Goal: Transaction & Acquisition: Purchase product/service

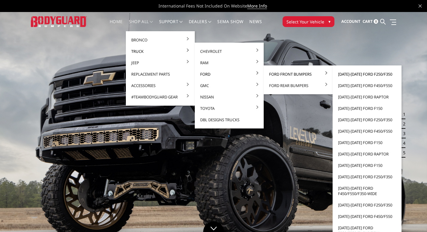
click at [343, 73] on link "[DATE]-[DATE] Ford F250/F350" at bounding box center [367, 73] width 64 height 11
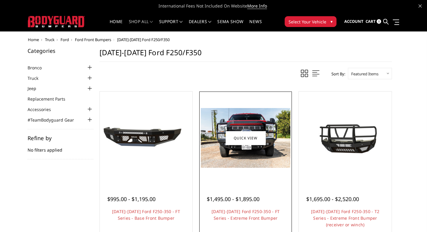
click at [236, 125] on img at bounding box center [246, 138] width 90 height 60
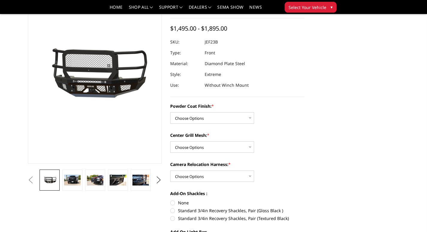
scroll to position [60, 0]
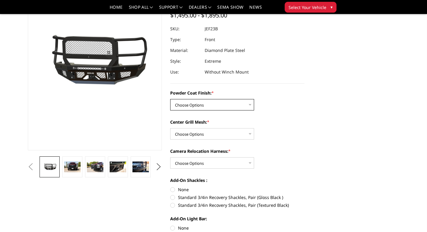
click at [196, 105] on select "Choose Options Bare Metal Gloss Black Powder Coat Textured Black Powder Coat" at bounding box center [212, 104] width 84 height 11
select select "3264"
click at [170, 99] on select "Choose Options Bare Metal Gloss Black Powder Coat Textured Black Powder Coat" at bounding box center [212, 104] width 84 height 11
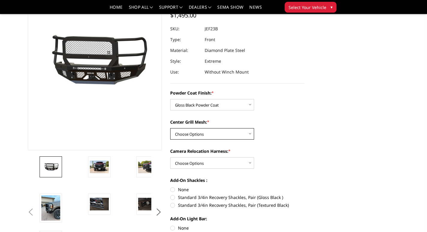
click at [218, 132] on select "Choose Options WITH Expanded Metal in Center Grill WITHOUT Expanded Metal in Ce…" at bounding box center [212, 133] width 84 height 11
click at [263, 142] on div "Powder Coat Finish: * Choose Options Bare Metal Gloss Black Powder Coat Texture…" at bounding box center [237, 164] width 134 height 148
click at [213, 134] on select "Choose Options WITH Expanded Metal in Center Grill WITHOUT Expanded Metal in Ce…" at bounding box center [212, 133] width 84 height 11
select select "3266"
click at [170, 128] on select "Choose Options WITH Expanded Metal in Center Grill WITHOUT Expanded Metal in Ce…" at bounding box center [212, 133] width 84 height 11
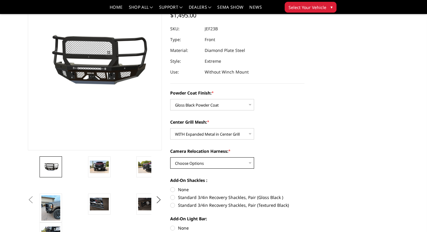
click at [208, 162] on select "Choose Options WITH Camera Relocation Harness WITHOUT Camera Relocation Harness" at bounding box center [212, 162] width 84 height 11
select select "3268"
click at [170, 157] on select "Choose Options WITH Camera Relocation Harness WITHOUT Camera Relocation Harness" at bounding box center [212, 162] width 84 height 11
click at [283, 173] on div "Powder Coat Finish: * Choose Options Bare Metal Gloss Black Powder Coat Texture…" at bounding box center [237, 164] width 134 height 148
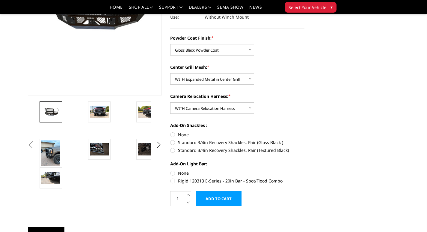
scroll to position [120, 0]
